Goal: Task Accomplishment & Management: Manage account settings

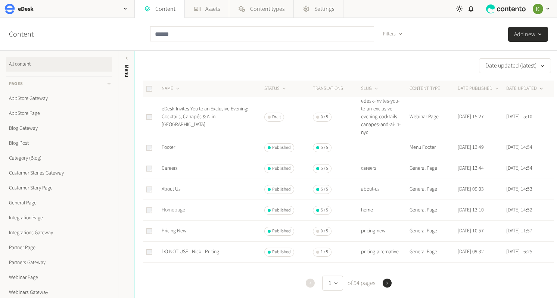
click at [172, 210] on link "Homepage" at bounding box center [174, 209] width 24 height 7
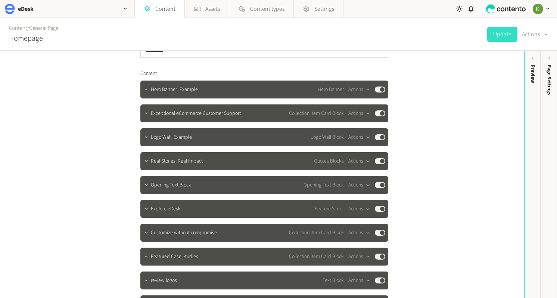
scroll to position [95, 0]
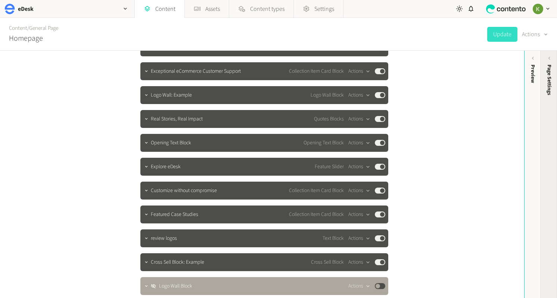
click at [550, 73] on span "Page Settings" at bounding box center [549, 80] width 8 height 31
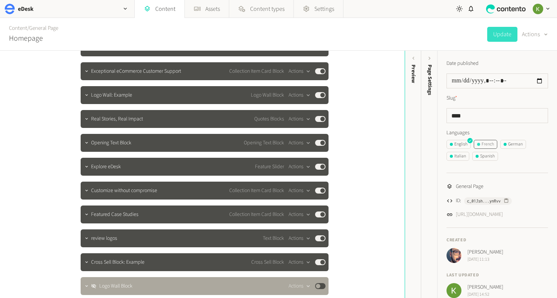
click at [484, 142] on div "French" at bounding box center [485, 144] width 17 height 7
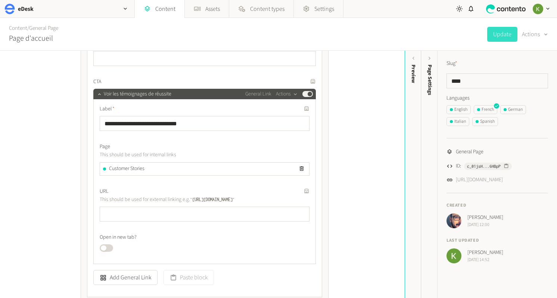
scroll to position [333, 0]
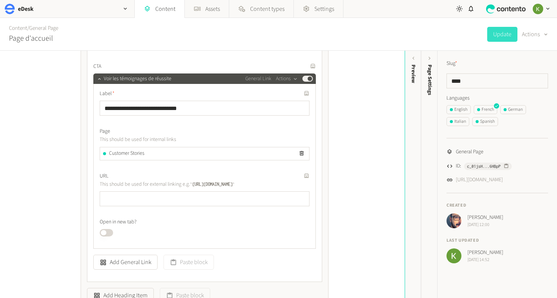
drag, startPoint x: 267, startPoint y: 132, endPoint x: 281, endPoint y: 145, distance: 18.2
click at [267, 132] on label "Page" at bounding box center [205, 132] width 210 height 8
drag, startPoint x: 254, startPoint y: 135, endPoint x: 219, endPoint y: 144, distance: 36.3
click at [254, 135] on label "Page" at bounding box center [205, 132] width 210 height 8
click at [132, 153] on span "Customer Stories" at bounding box center [126, 154] width 35 height 8
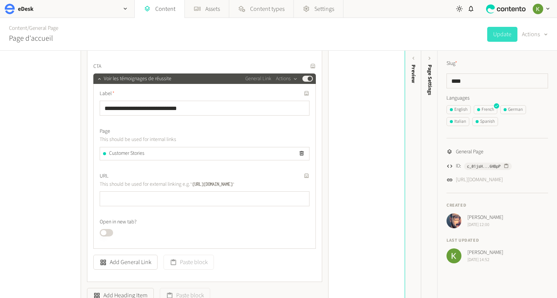
click at [197, 140] on p "This should be used for internal links" at bounding box center [185, 139] width 170 height 8
click at [304, 66] on icon "button" at bounding box center [304, 65] width 4 height 4
click at [126, 151] on span "Customer Stories" at bounding box center [126, 154] width 35 height 8
click at [497, 35] on button "Update" at bounding box center [502, 34] width 30 height 15
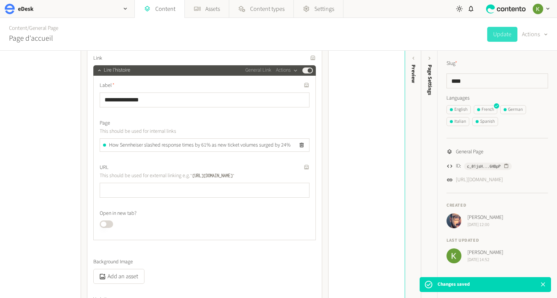
scroll to position [711, 0]
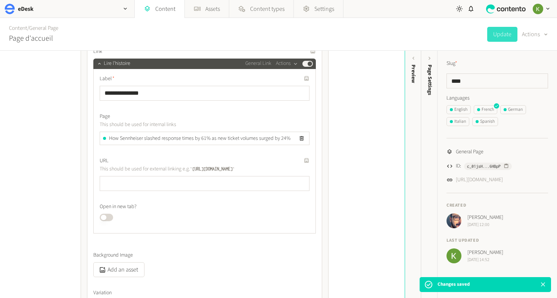
drag, startPoint x: 247, startPoint y: 108, endPoint x: 236, endPoint y: 107, distance: 11.6
click at [250, 108] on div "**********" at bounding box center [205, 148] width 210 height 147
click at [282, 119] on label "Page" at bounding box center [205, 117] width 210 height 8
click at [172, 140] on span "How Sennheiser slashed response times by 61% as new ticket volumes surged by 24%" at bounding box center [199, 139] width 181 height 8
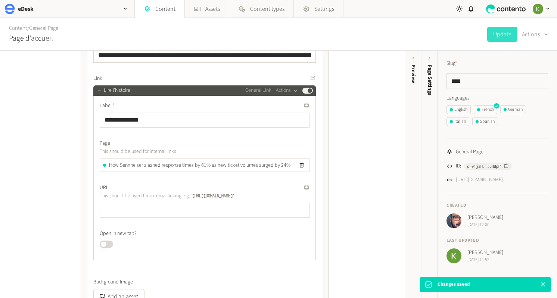
scroll to position [685, 0]
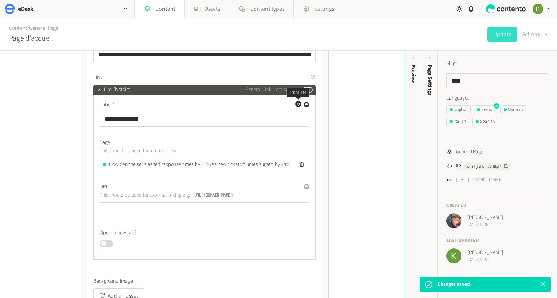
click at [297, 104] on icon "button" at bounding box center [298, 104] width 4 height 4
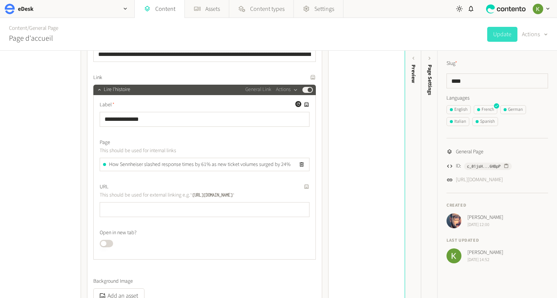
scroll to position [688, 0]
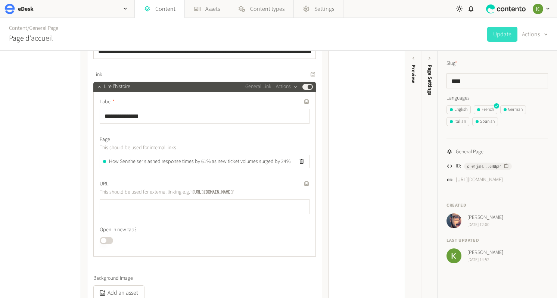
click at [383, 104] on div "**********" at bounding box center [202, 174] width 404 height 247
click at [359, 118] on div "**********" at bounding box center [202, 174] width 404 height 247
click at [283, 149] on div "Page This should be used for internal links" at bounding box center [205, 144] width 210 height 16
click at [144, 147] on p "This should be used for internal links" at bounding box center [185, 148] width 170 height 8
click at [298, 101] on icon "button" at bounding box center [298, 101] width 6 height 6
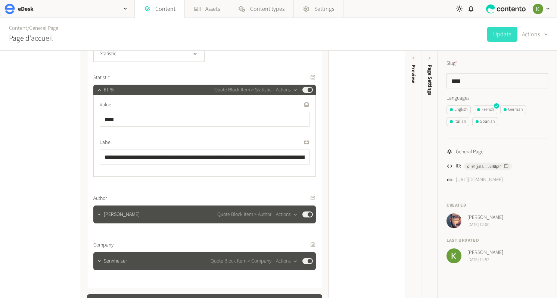
scroll to position [1071, 0]
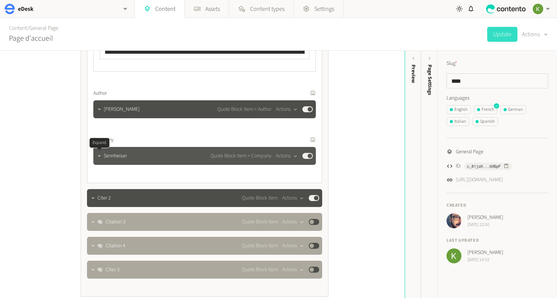
drag, startPoint x: 98, startPoint y: 159, endPoint x: 136, endPoint y: 150, distance: 38.8
click at [98, 159] on icon "button" at bounding box center [99, 155] width 5 height 5
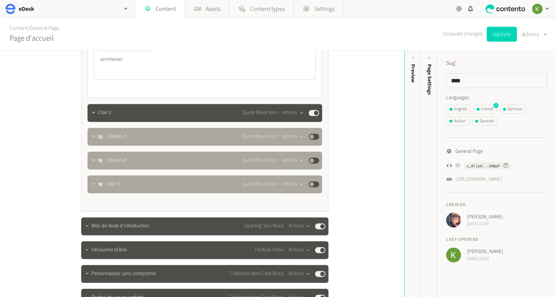
scroll to position [1276, 0]
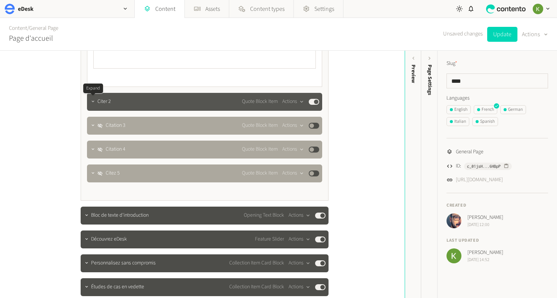
click at [93, 104] on icon "button" at bounding box center [92, 101] width 5 height 5
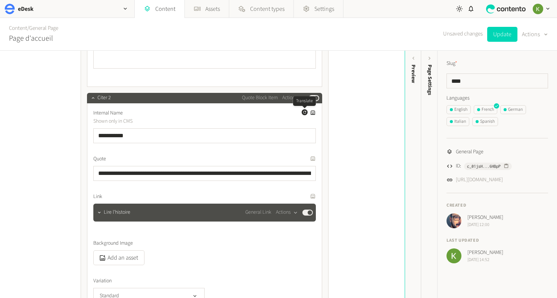
click at [304, 114] on icon "button" at bounding box center [304, 112] width 3 height 3
click at [304, 195] on icon "button" at bounding box center [304, 196] width 4 height 4
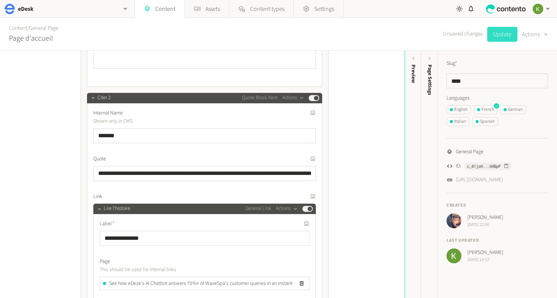
click at [502, 37] on button "Update" at bounding box center [502, 34] width 30 height 15
click at [364, 79] on div "**********" at bounding box center [202, 174] width 404 height 247
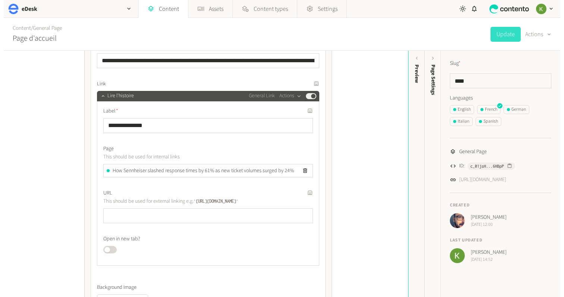
scroll to position [664, 0]
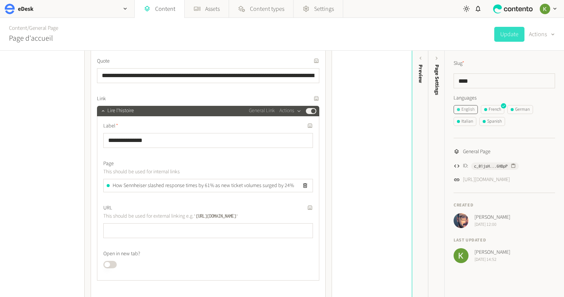
click at [468, 110] on div "English" at bounding box center [466, 109] width 18 height 7
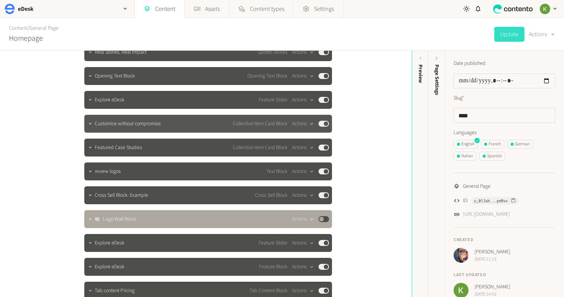
scroll to position [137, 0]
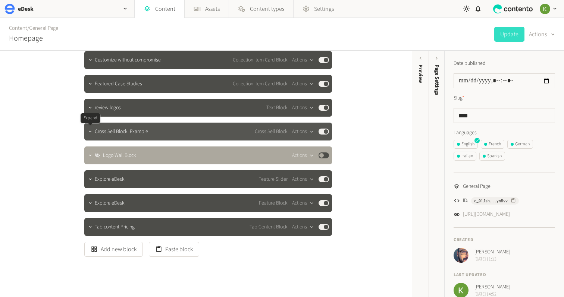
click at [94, 132] on div at bounding box center [90, 131] width 9 height 10
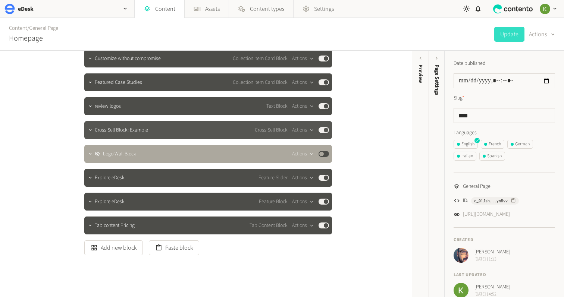
scroll to position [228, 0]
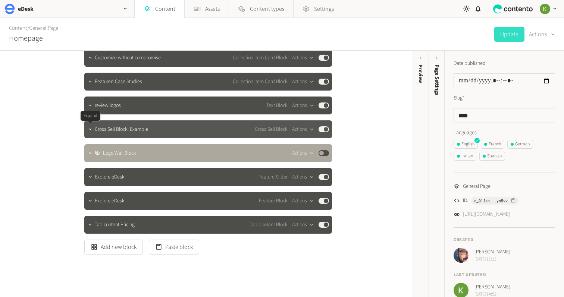
drag, startPoint x: 90, startPoint y: 128, endPoint x: 118, endPoint y: 129, distance: 27.6
click at [91, 128] on icon "button" at bounding box center [90, 129] width 5 height 5
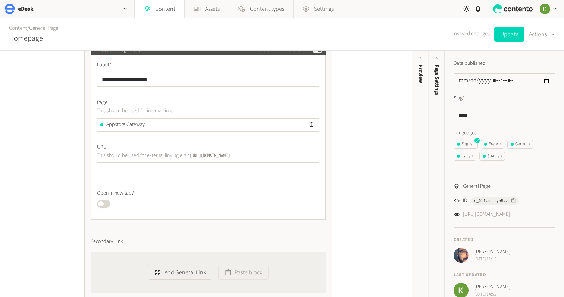
scroll to position [746, 0]
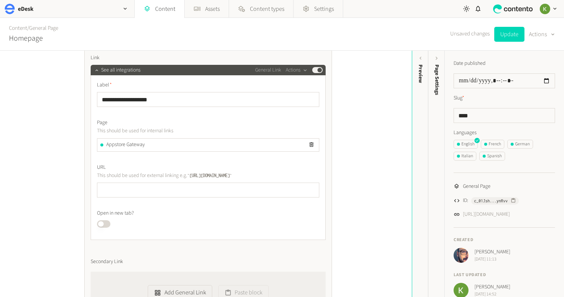
click at [351, 131] on div "**********" at bounding box center [206, 174] width 412 height 247
click at [209, 122] on label "Page" at bounding box center [208, 123] width 222 height 8
click at [488, 142] on div "French" at bounding box center [492, 144] width 17 height 7
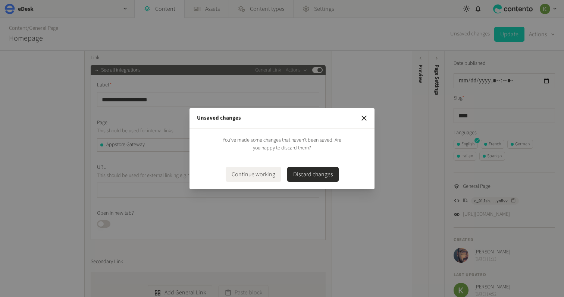
click at [316, 176] on button "Discard changes" at bounding box center [312, 174] width 51 height 15
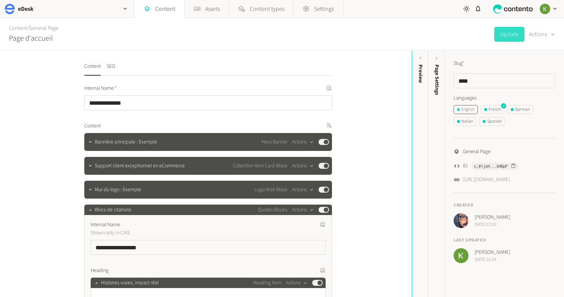
click at [467, 110] on div "English" at bounding box center [466, 109] width 18 height 7
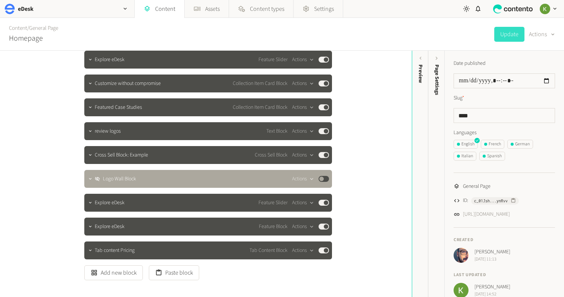
scroll to position [215, 0]
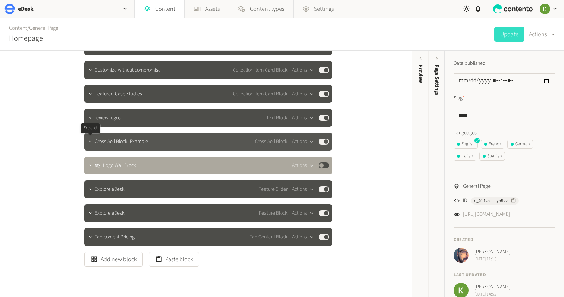
click at [92, 145] on button "button" at bounding box center [90, 141] width 9 height 9
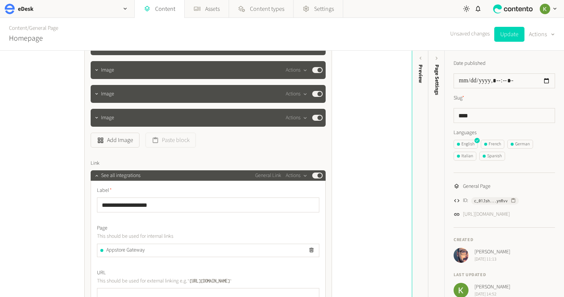
scroll to position [704, 0]
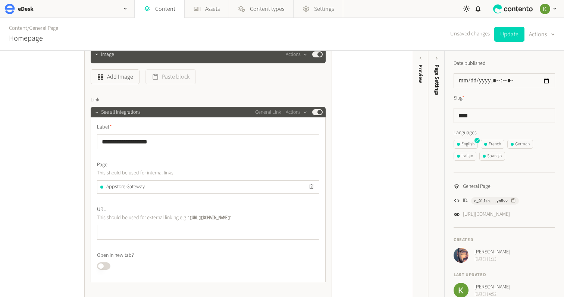
click at [360, 144] on div "**********" at bounding box center [206, 174] width 412 height 247
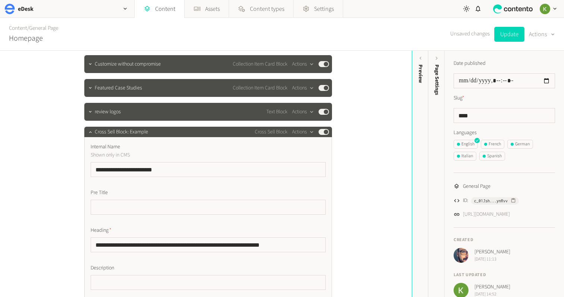
scroll to position [199, 0]
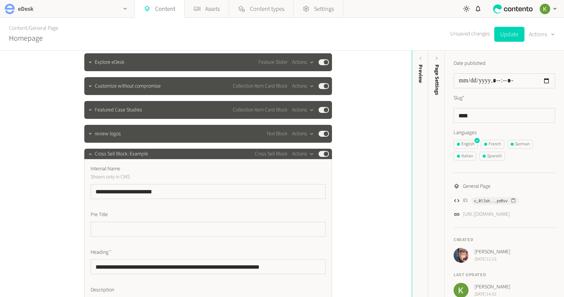
click at [29, 6] on h2 "eDesk" at bounding box center [26, 8] width 16 height 9
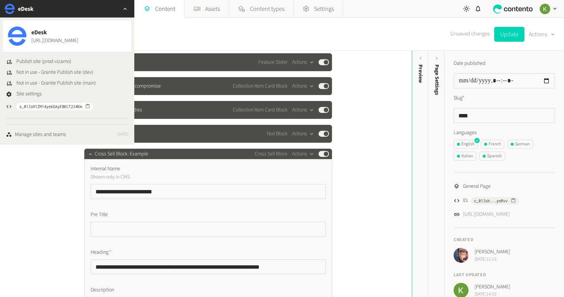
drag, startPoint x: 222, startPoint y: 35, endPoint x: 137, endPoint y: 25, distance: 85.7
click at [222, 35] on div "Content / General Page Homepage Unsaved changes Update Actions" at bounding box center [282, 34] width 564 height 33
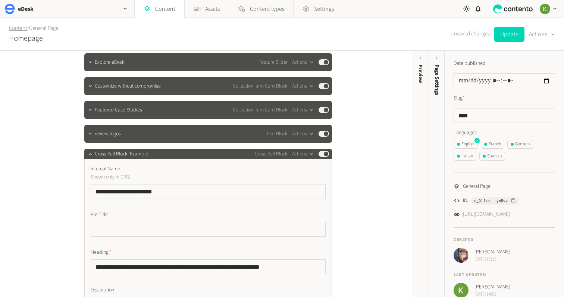
click at [14, 25] on link "Content" at bounding box center [18, 28] width 18 height 8
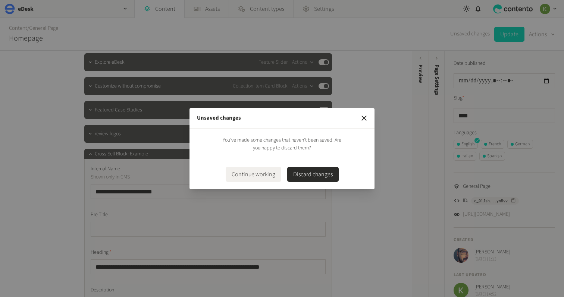
click at [306, 174] on button "Discard changes" at bounding box center [312, 174] width 51 height 15
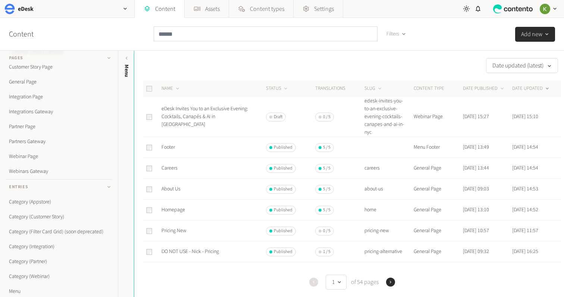
scroll to position [149, 0]
click at [33, 126] on link "Webinar Page" at bounding box center [59, 128] width 106 height 15
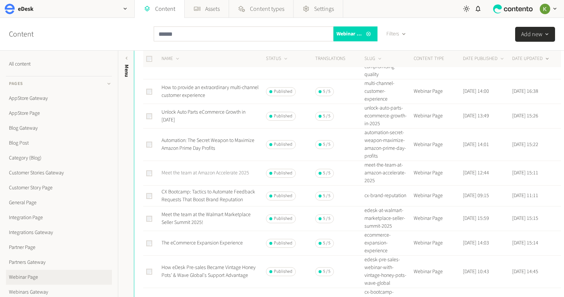
scroll to position [246, 0]
click at [194, 220] on link "Meet the team at the Walmart Marketplace Seller Summit 2025!" at bounding box center [206, 216] width 89 height 15
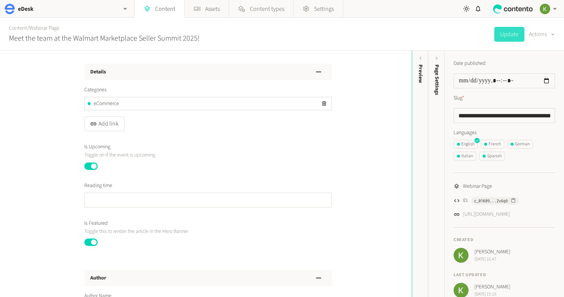
scroll to position [1569, 0]
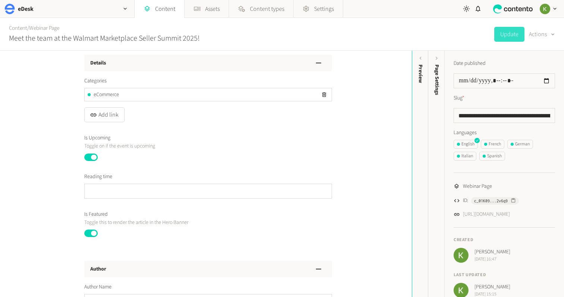
click at [91, 161] on button "Published" at bounding box center [90, 157] width 13 height 7
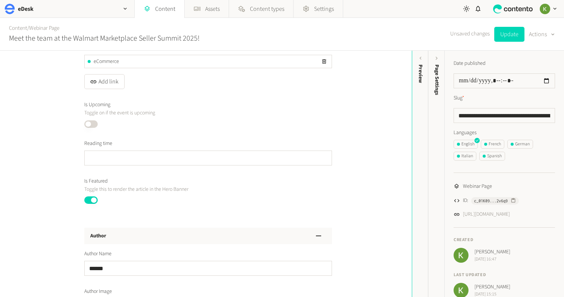
scroll to position [1604, 0]
click at [91, 202] on button "Published" at bounding box center [90, 198] width 13 height 7
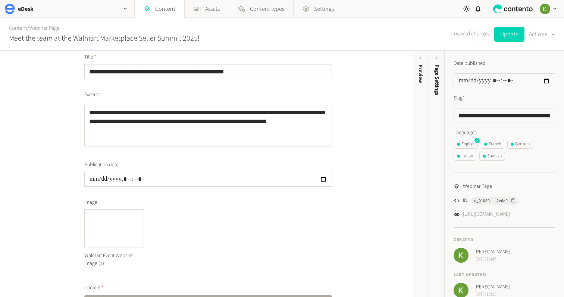
scroll to position [0, 0]
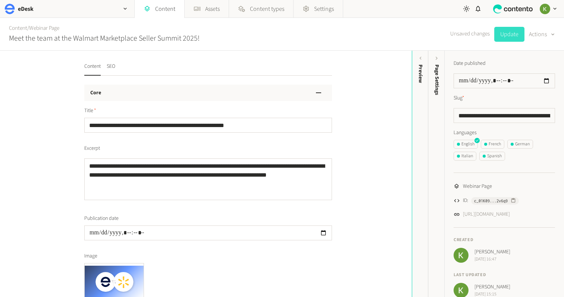
click at [507, 37] on button "Update" at bounding box center [509, 34] width 30 height 15
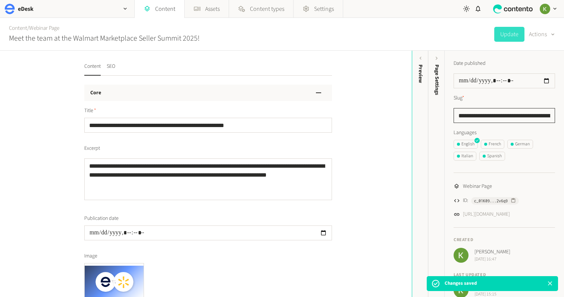
click at [491, 114] on input "**********" at bounding box center [504, 115] width 101 height 15
